Goal: Task Accomplishment & Management: Manage account settings

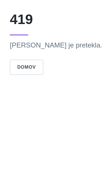
click at [43, 65] on button "Domov" at bounding box center [26, 66] width 33 height 15
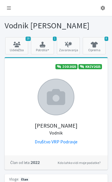
click at [11, 7] on icon at bounding box center [9, 8] width 4 height 5
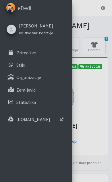
click at [53, 52] on link "Prireditve" at bounding box center [35, 52] width 67 height 11
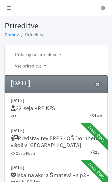
click at [12, 3] on link at bounding box center [8, 7] width 13 height 11
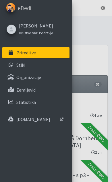
click at [49, 26] on link "[PERSON_NAME] [PERSON_NAME]" at bounding box center [36, 25] width 34 height 7
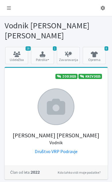
click at [18, 48] on link "19 Udeležba" at bounding box center [16, 55] width 23 height 17
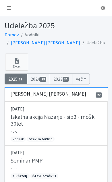
click at [13, 53] on link "Excel" at bounding box center [16, 61] width 23 height 17
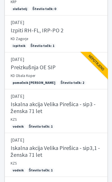
scroll to position [236, 0]
